Goal: Transaction & Acquisition: Purchase product/service

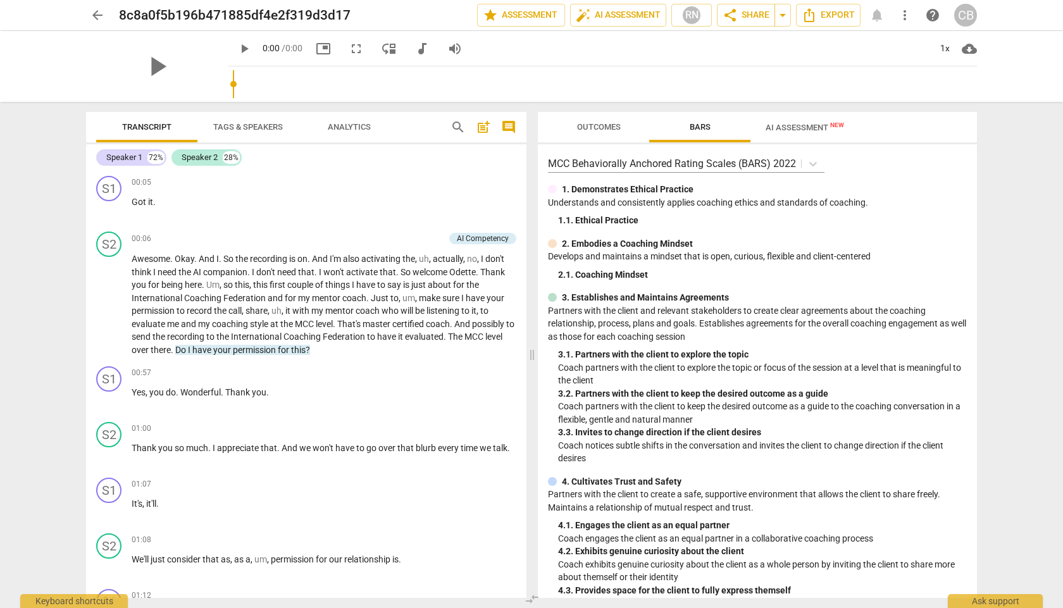
click at [100, 13] on span "arrow_back" at bounding box center [97, 15] width 15 height 15
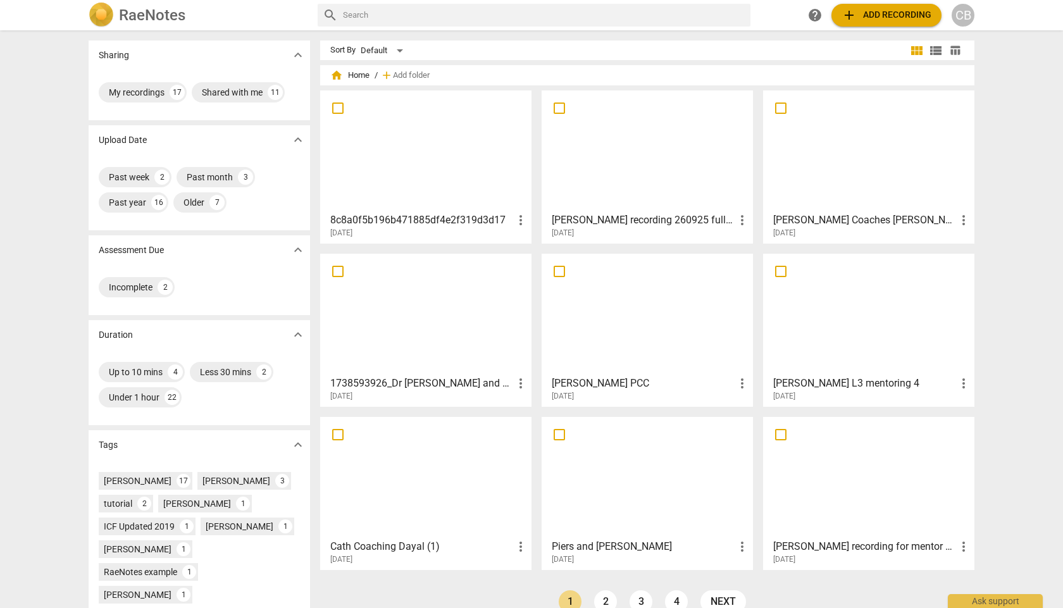
click at [850, 13] on span "add" at bounding box center [848, 15] width 15 height 15
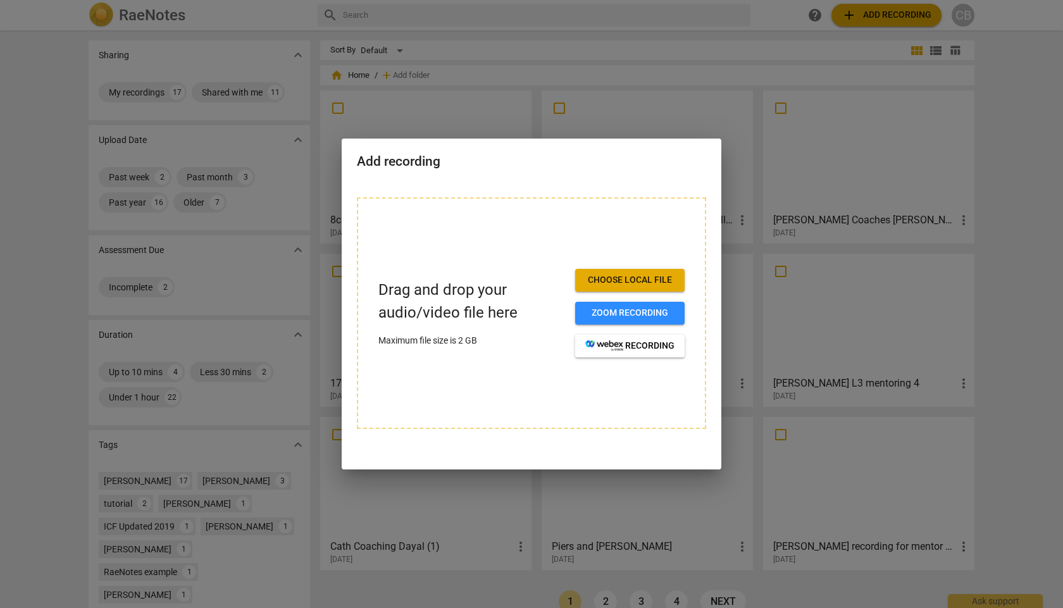
click at [611, 279] on span "Choose local file" at bounding box center [629, 280] width 89 height 13
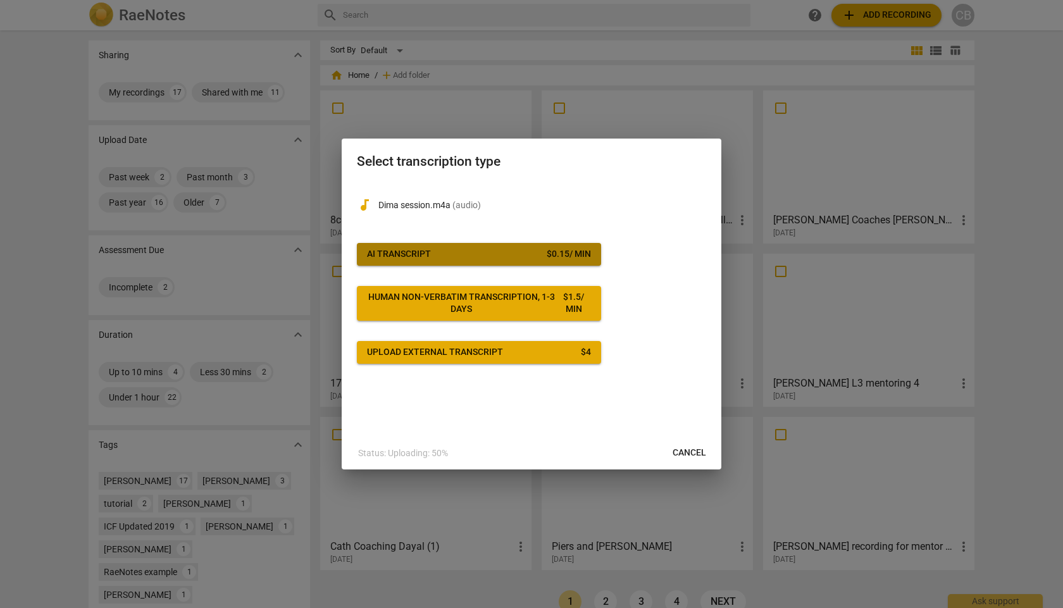
click at [460, 244] on button "AI Transcript $ 0.15 / min" at bounding box center [479, 254] width 244 height 23
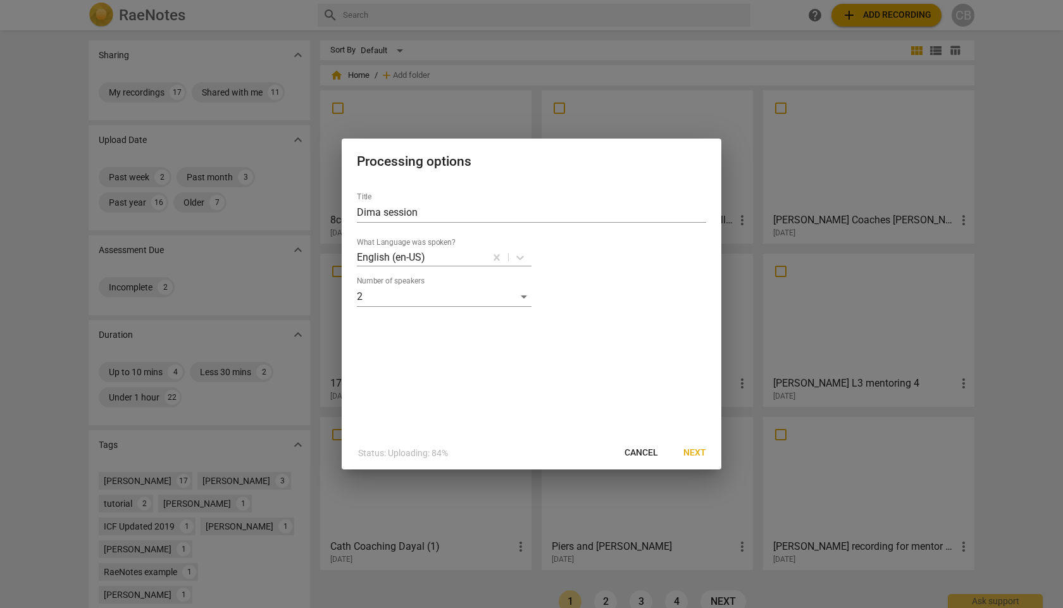
click at [701, 452] on span "Next" at bounding box center [694, 453] width 23 height 13
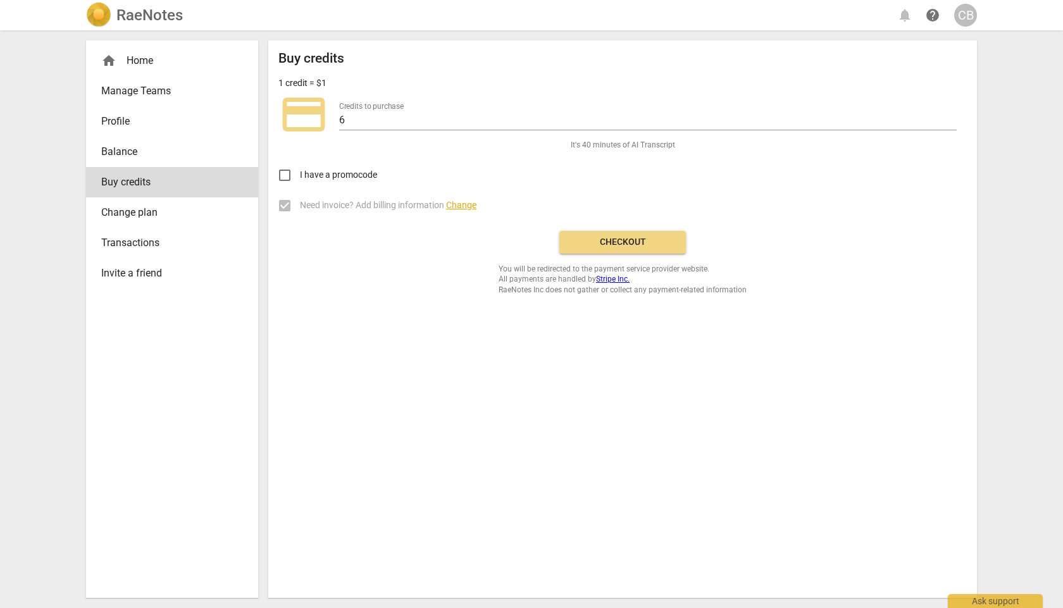
click at [624, 242] on span "Checkout" at bounding box center [622, 242] width 106 height 13
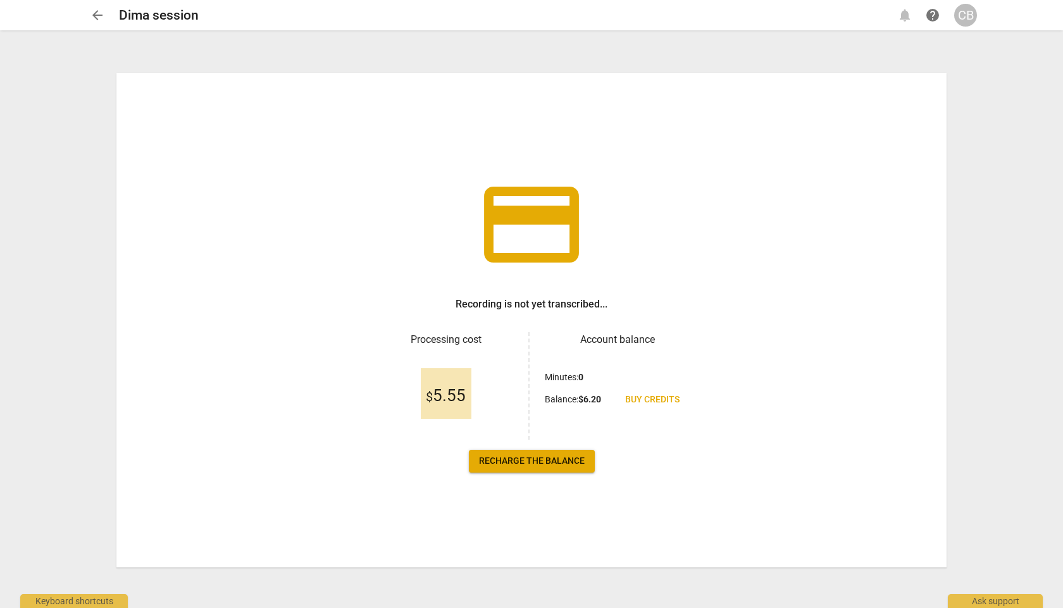
click at [550, 464] on span "Recharge the balance" at bounding box center [532, 461] width 106 height 13
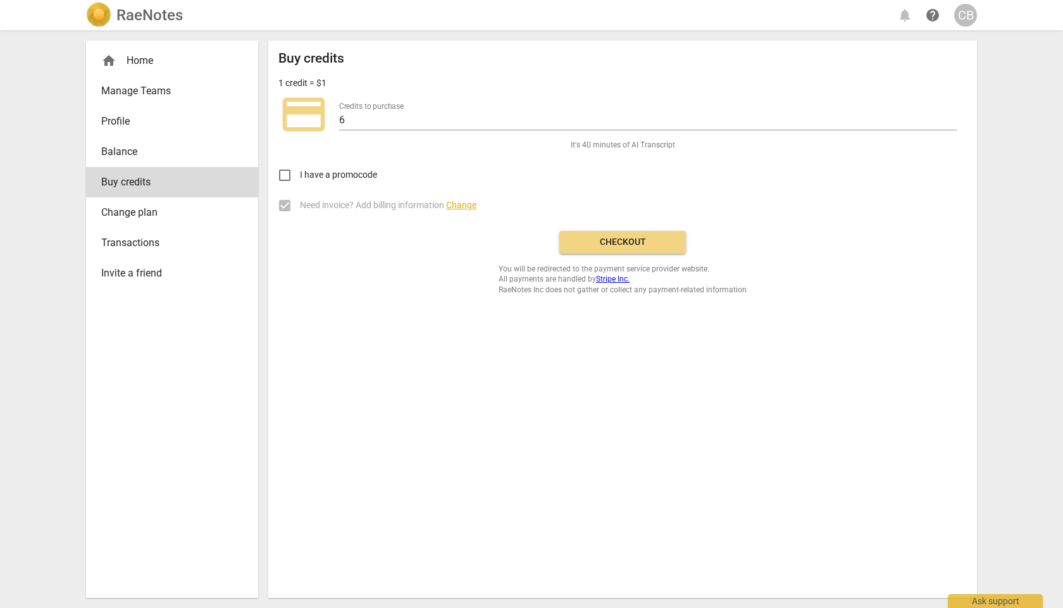
click at [621, 238] on span "Checkout" at bounding box center [622, 242] width 106 height 13
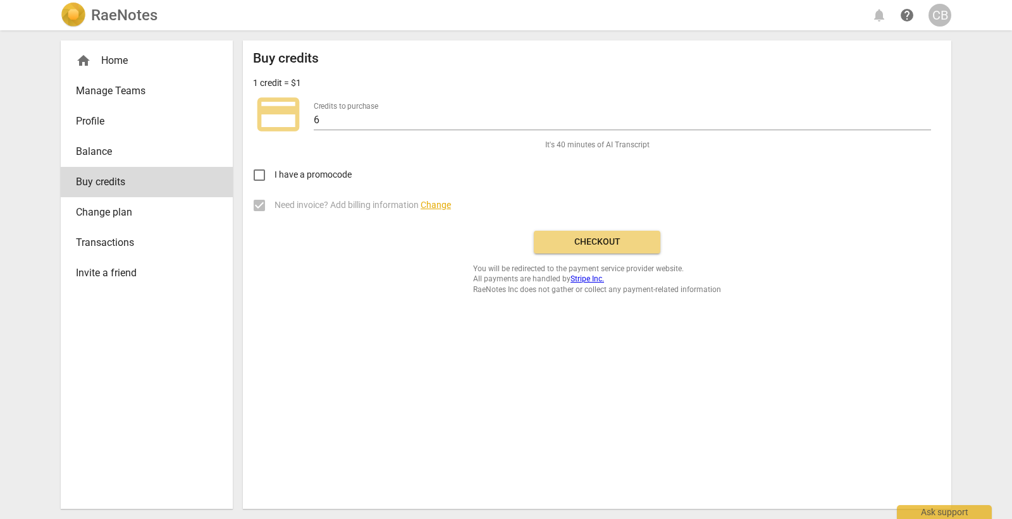
click at [114, 58] on div "home Home" at bounding box center [142, 60] width 132 height 15
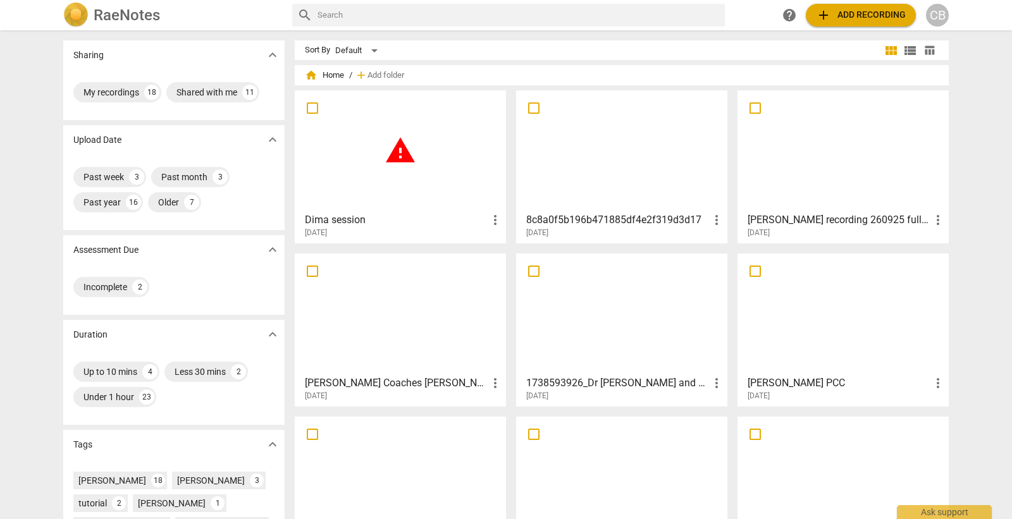
click at [391, 156] on span "warning" at bounding box center [401, 151] width 32 height 32
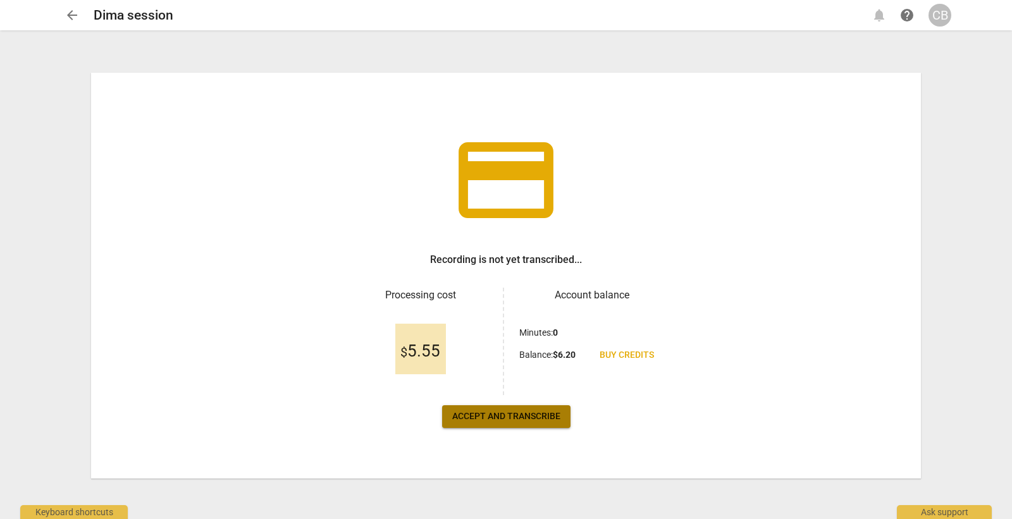
click at [514, 407] on button "Accept and transcribe" at bounding box center [506, 417] width 128 height 23
